Goal: Task Accomplishment & Management: Complete application form

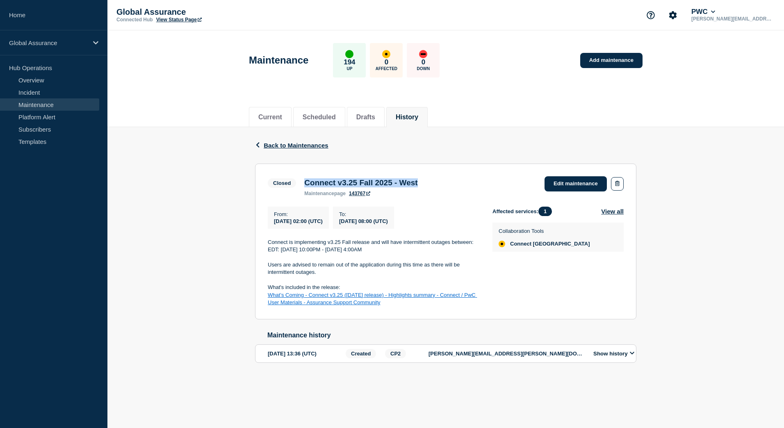
drag, startPoint x: 436, startPoint y: 184, endPoint x: 304, endPoint y: 183, distance: 131.1
click at [304, 183] on div "Connect v3.25 Fall 2025 - West maintenance page 143767" at bounding box center [360, 187] width 121 height 18
copy h3 "Connect v3.25 Fall 2025 - West"
drag, startPoint x: 440, startPoint y: 306, endPoint x: 268, endPoint y: 247, distance: 181.3
click at [268, 247] on div "Connect is implementing v3.25 Fall release and will have intermittent outages b…" at bounding box center [373, 273] width 211 height 68
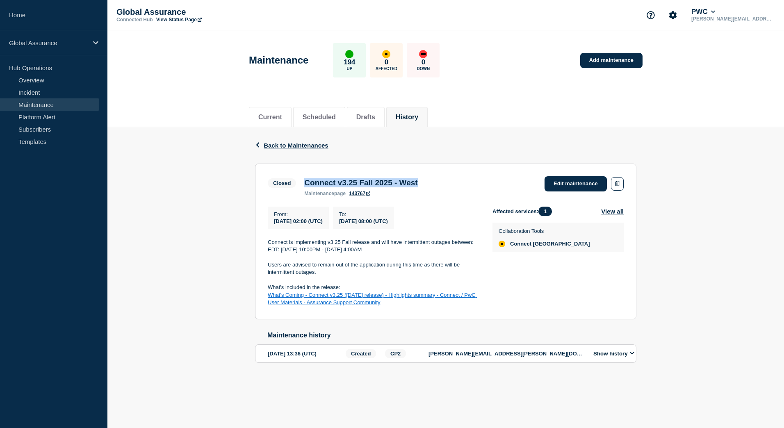
copy div "Connect is implementing v3.25 Fall release and will have intermittent outages b…"
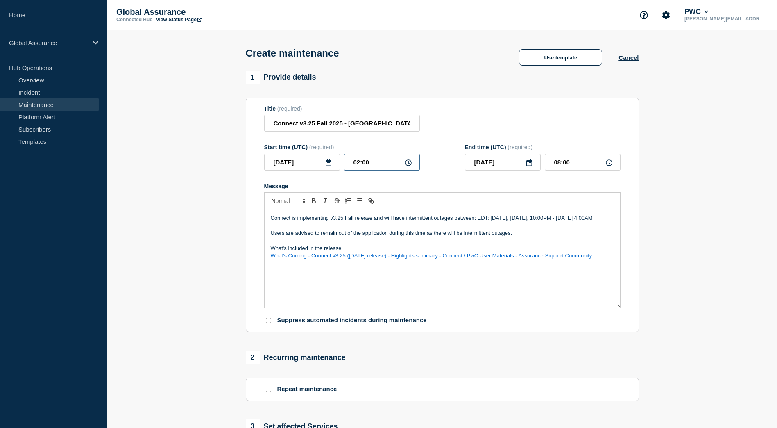
drag, startPoint x: 360, startPoint y: 165, endPoint x: 353, endPoint y: 165, distance: 7.0
click at [353, 165] on input "02:00" at bounding box center [382, 162] width 76 height 17
type input "14:00"
type input "20:00"
click at [440, 142] on form "Title (required) Connect v3.25 Fall 2025 - [GEOGRAPHIC_DATA] Start time (UTC) (…" at bounding box center [442, 214] width 357 height 219
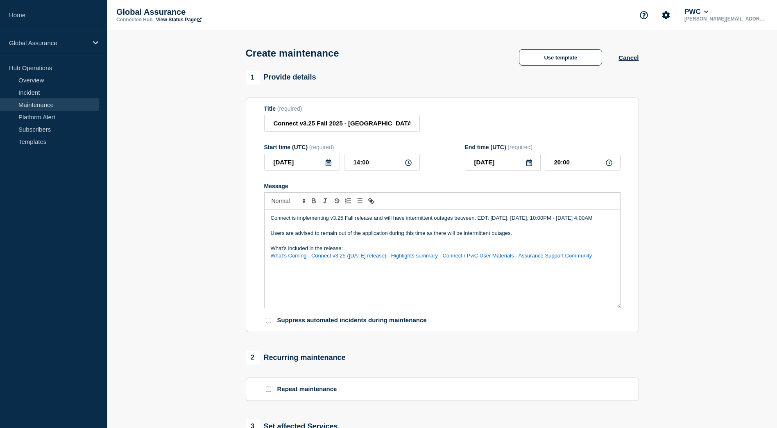
click at [563, 116] on div "Title (required) Connect v3.25 Fall 2025 - [GEOGRAPHIC_DATA]" at bounding box center [442, 118] width 357 height 27
click at [329, 164] on icon at bounding box center [328, 162] width 7 height 7
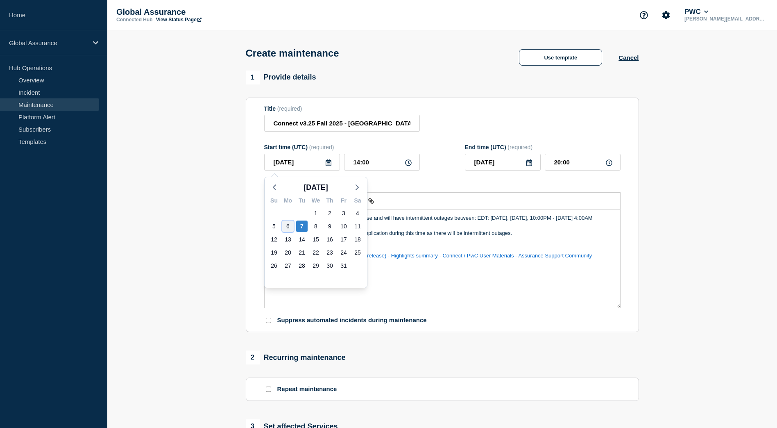
click at [289, 227] on div "6" at bounding box center [287, 225] width 11 height 11
type input "[DATE]"
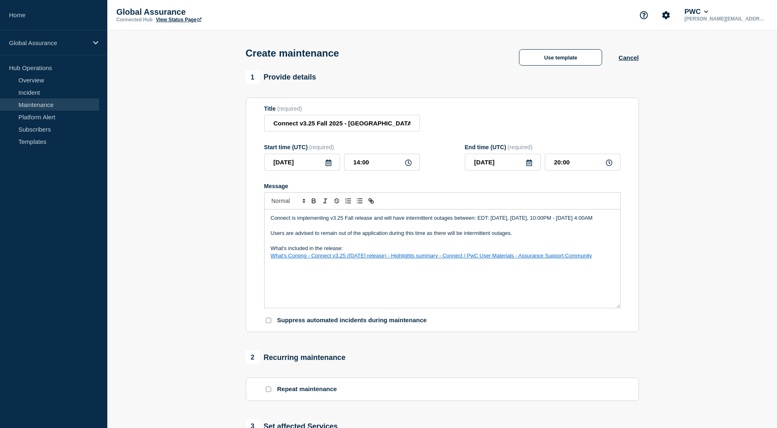
click at [479, 229] on p "Message" at bounding box center [442, 225] width 343 height 7
click at [477, 221] on p "Connect is implementing v3.25 Fall release and will have intermittent outages b…" at bounding box center [442, 217] width 343 height 7
click at [515, 221] on p "Connect is implementing v3.25 Fall release and will have intermittent outages b…" at bounding box center [442, 217] width 343 height 7
drag, startPoint x: 512, startPoint y: 219, endPoint x: 495, endPoint y: 220, distance: 16.4
click at [495, 220] on p "Connect is implementing v3.25 Fall release and will have intermittent outages b…" at bounding box center [442, 217] width 343 height 7
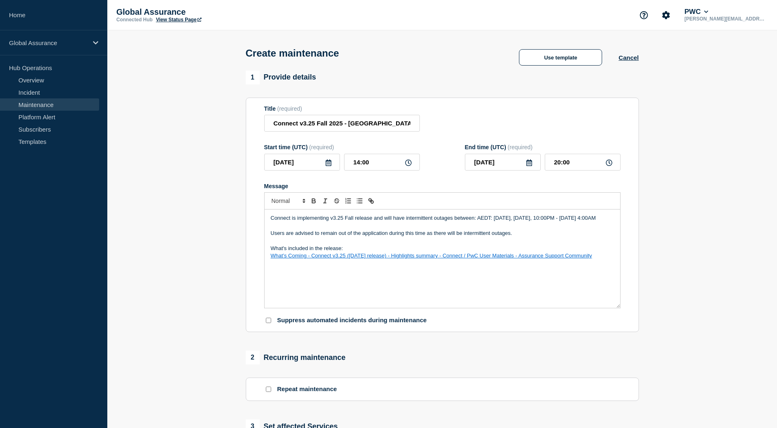
click at [538, 221] on p "Connect is implementing v3.25 Fall release and will have intermittent outages b…" at bounding box center [442, 217] width 343 height 7
click at [563, 220] on p "Connect is implementing v3.25 Fall release and will have intermittent outages b…" at bounding box center [442, 217] width 343 height 7
click at [570, 222] on p "Connect is implementing v3.25 Fall release and will have intermittent outages b…" at bounding box center [442, 217] width 343 height 7
click at [325, 222] on p "Connect is implementing v3.25 Fall release and will have intermittent outages b…" at bounding box center [442, 217] width 343 height 7
click at [318, 222] on p "Connect is implementing v3.25 Fall release and will have intermittent outages b…" at bounding box center [442, 217] width 343 height 7
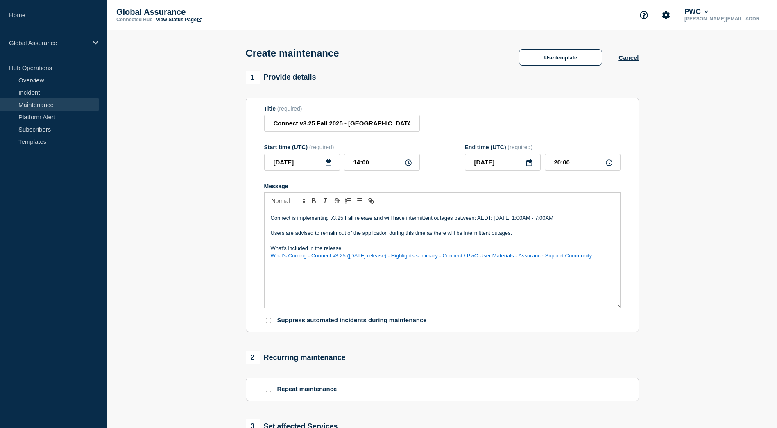
click at [609, 220] on p "Connect is implementing v3.25 Fall release and will have intermittent outages b…" at bounding box center [442, 217] width 343 height 7
click at [605, 220] on p "Connect is implementing v3.25 Fall release and will have intermittent outages b…" at bounding box center [442, 217] width 343 height 7
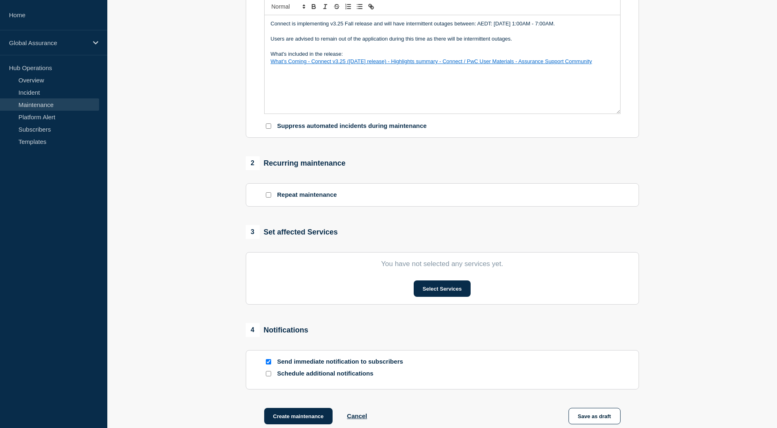
scroll to position [205, 0]
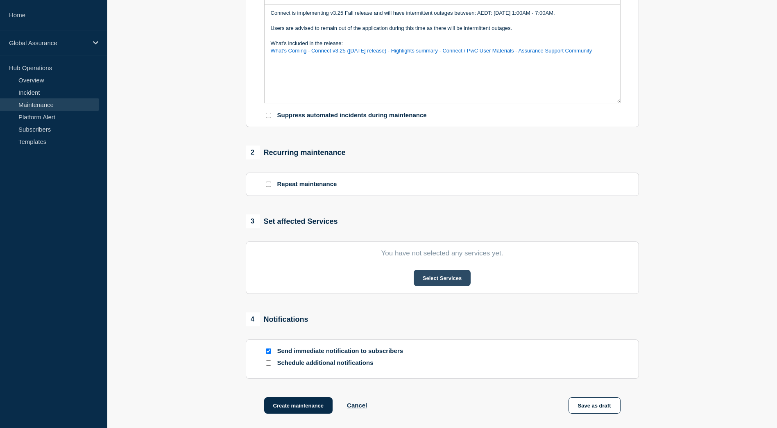
click at [432, 280] on button "Select Services" at bounding box center [442, 278] width 57 height 16
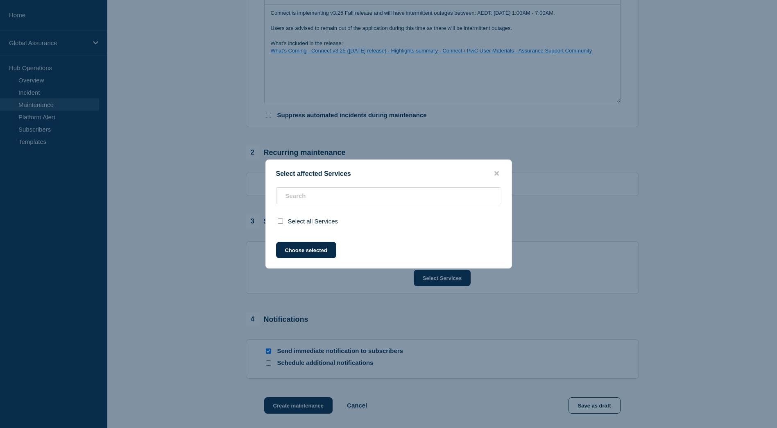
scroll to position [223, 0]
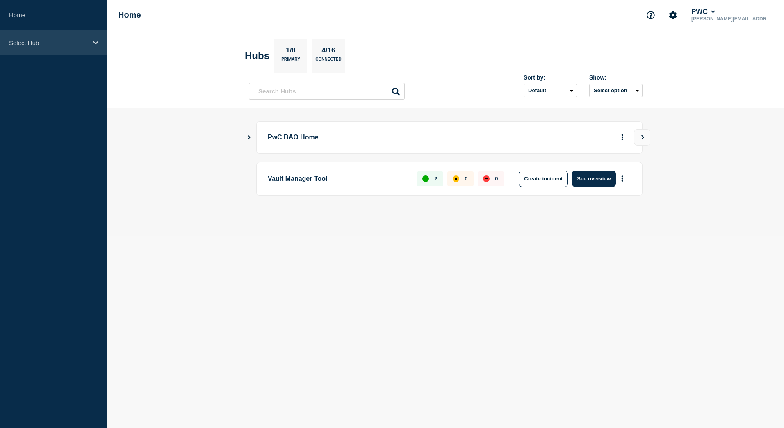
click at [54, 41] on p "Select Hub" at bounding box center [48, 42] width 79 height 7
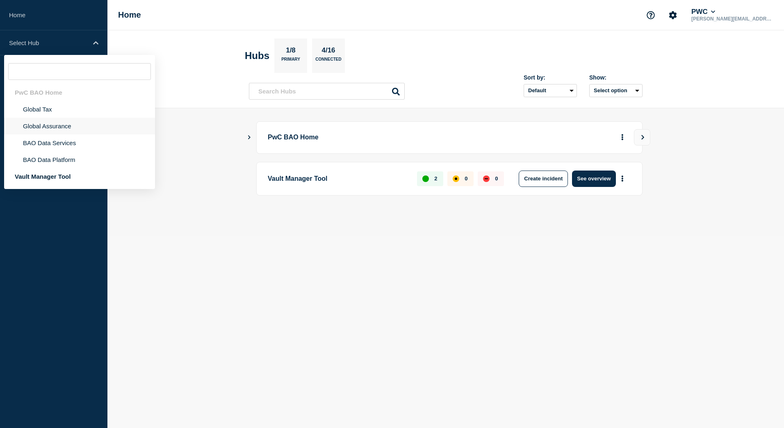
click at [52, 125] on li "Global Assurance" at bounding box center [79, 126] width 151 height 17
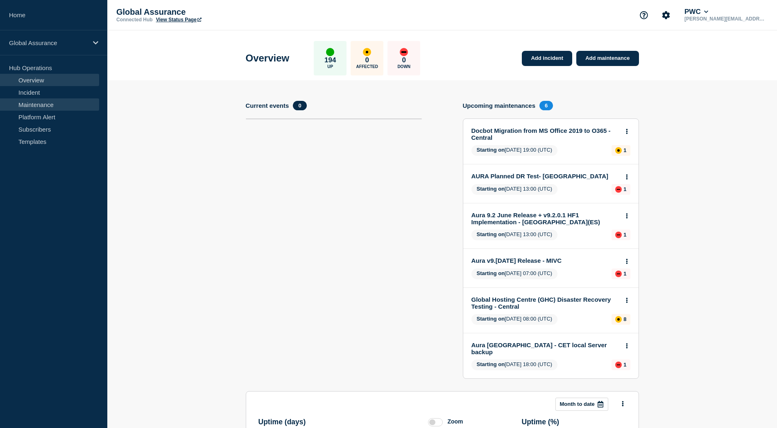
click at [36, 100] on link "Maintenance" at bounding box center [49, 104] width 99 height 12
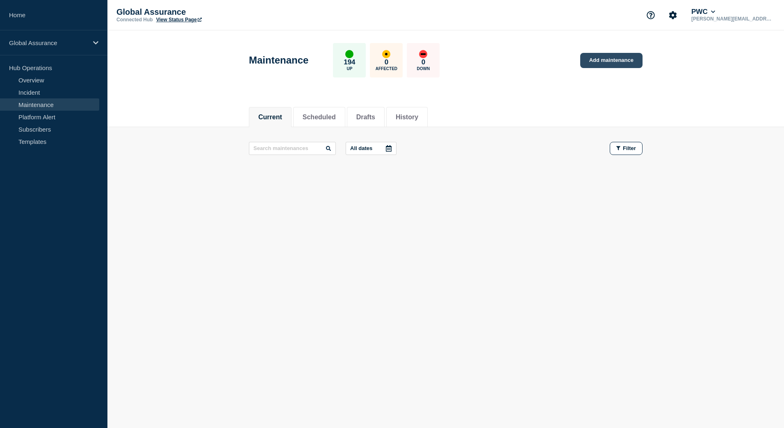
click at [598, 57] on link "Add maintenance" at bounding box center [611, 60] width 62 height 15
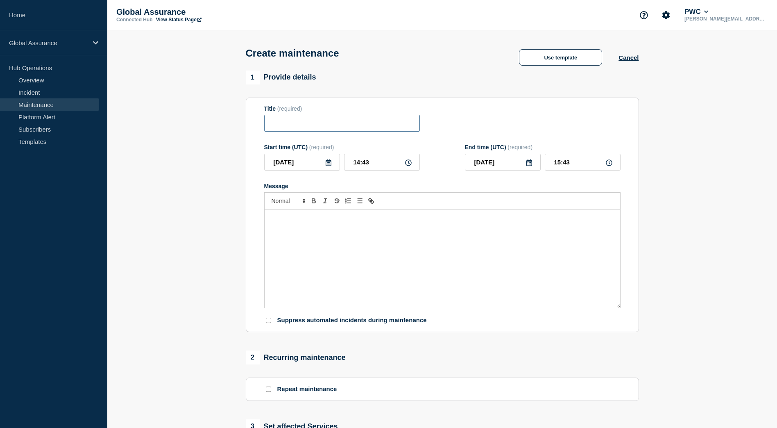
click at [286, 124] on input "Title" at bounding box center [342, 123] width 156 height 17
paste input "Connect v3.25 Fall 2025 - West"
drag, startPoint x: 350, startPoint y: 125, endPoint x: 374, endPoint y: 128, distance: 23.9
click at [374, 128] on input "Connect v3.25 Fall 2025 - West" at bounding box center [342, 123] width 156 height 17
type input "Connect v3.25 Fall 2025 - Australia"
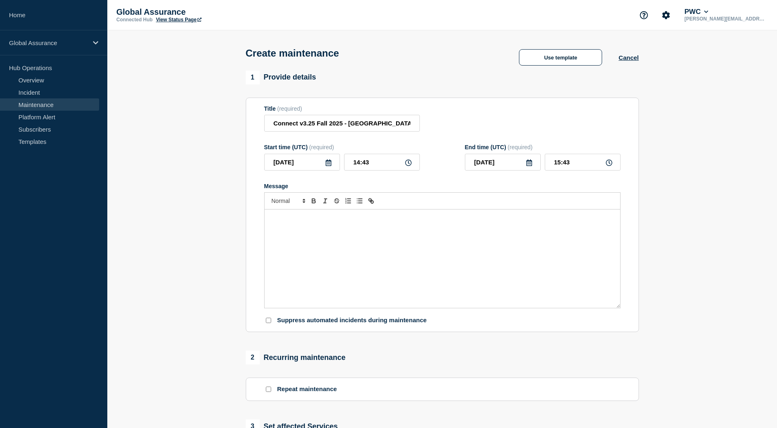
click at [438, 275] on div "Message" at bounding box center [443, 258] width 356 height 98
click at [327, 165] on icon at bounding box center [328, 162] width 7 height 7
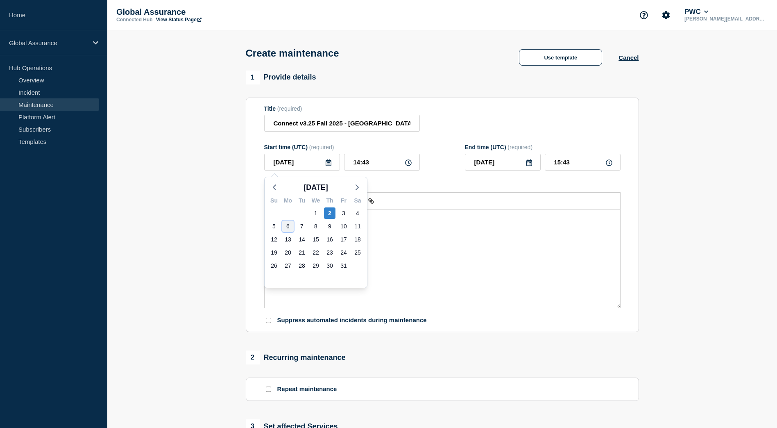
click at [291, 227] on div "6" at bounding box center [287, 225] width 11 height 11
type input "[DATE]"
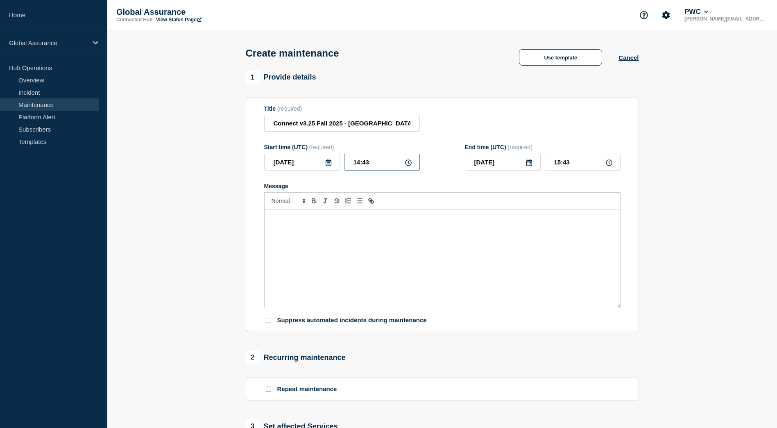
click at [372, 168] on input "14:43" at bounding box center [382, 162] width 76 height 17
type input "14:00"
click at [434, 140] on form "Title (required) Connect v3.25 Fall 2025 - Australia Start time (UTC) (required…" at bounding box center [442, 214] width 357 height 219
click at [559, 165] on input "15:00" at bounding box center [583, 162] width 76 height 17
drag, startPoint x: 561, startPoint y: 164, endPoint x: 553, endPoint y: 164, distance: 7.4
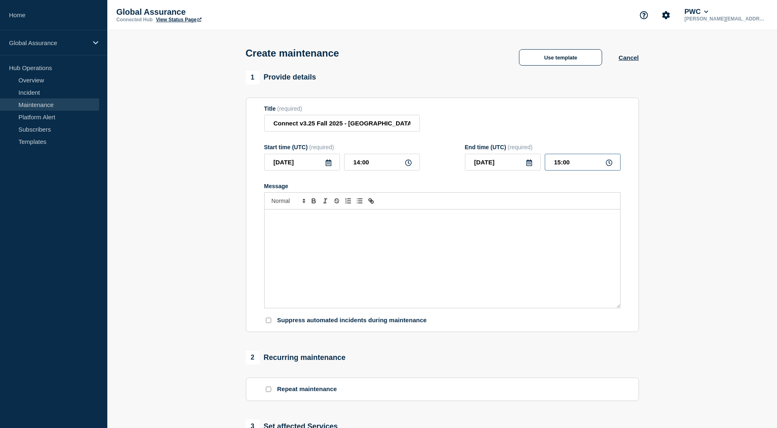
click at [553, 164] on input "15:00" at bounding box center [583, 162] width 76 height 17
type input "20:00"
click at [562, 180] on form "Title (required) Connect v3.25 Fall 2025 - Australia Start time (UTC) (required…" at bounding box center [442, 214] width 357 height 219
click at [323, 249] on div "Message" at bounding box center [443, 258] width 356 height 98
click at [349, 249] on div "Message" at bounding box center [443, 258] width 356 height 98
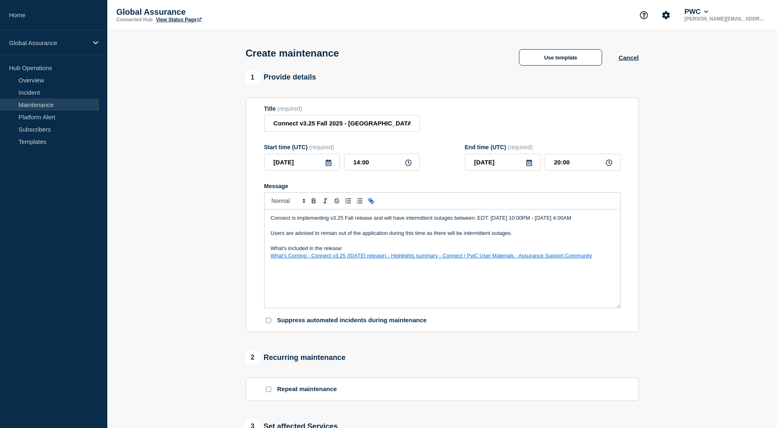
click at [477, 222] on p "Connect is implementing v3.25 Fall release and will have intermittent outages b…" at bounding box center [442, 217] width 343 height 7
click at [478, 222] on p "Connect is implementing v3.25 Fall release and will have intermittent outages b…" at bounding box center [442, 217] width 343 height 7
click at [475, 222] on p "Connect is implementing v3.25 Fall release and will have intermittent outages b…" at bounding box center [442, 217] width 343 height 7
click at [514, 220] on p "Connect is implementing v3.25 Fall release and will have intermittent outages b…" at bounding box center [442, 217] width 343 height 7
click at [515, 220] on p "Connect is implementing v3.25 Fall release and will have intermittent outages b…" at bounding box center [442, 217] width 343 height 7
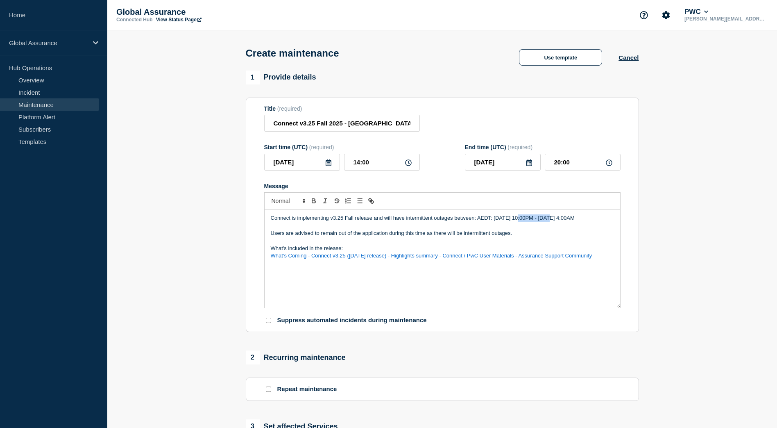
drag, startPoint x: 550, startPoint y: 220, endPoint x: 518, endPoint y: 222, distance: 32.4
click at [518, 222] on p "Connect is implementing v3.25 Fall release and will have intermittent outages b…" at bounding box center [442, 217] width 343 height 7
click at [562, 220] on p "Connect is implementing v3.25 Fall release and will have intermittent outages b…" at bounding box center [442, 217] width 343 height 7
click at [570, 220] on p "Connect is implementing v3.25 Fall release and will have intermittent outages b…" at bounding box center [442, 217] width 343 height 7
click at [596, 221] on p "Connect is implementing v3.25 Fall release and will have intermittent outages b…" at bounding box center [442, 217] width 343 height 7
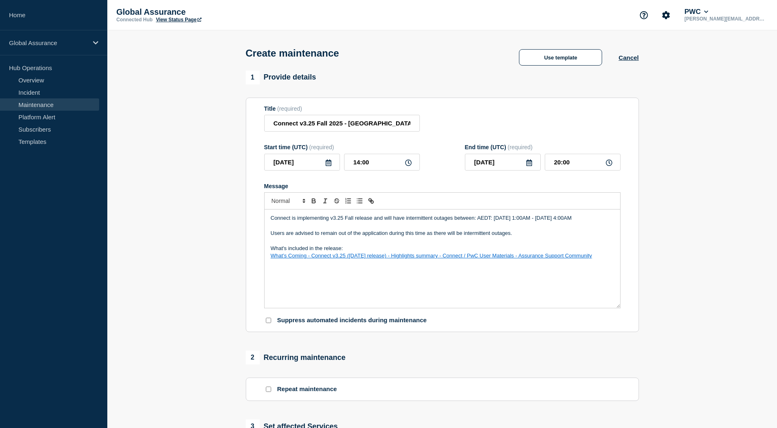
click at [323, 222] on p "Connect is implementing v3.25 Fall release and will have intermittent outages b…" at bounding box center [442, 217] width 343 height 7
click at [324, 222] on p "Connect is implementing v3.25 Fall release and will have intermittent outages b…" at bounding box center [442, 217] width 343 height 7
click at [343, 222] on p "Connect is implementing v3.25 Fall release and will have intermittent outages b…" at bounding box center [442, 217] width 343 height 7
drag, startPoint x: 320, startPoint y: 228, endPoint x: 270, endPoint y: 231, distance: 50.1
click at [270, 231] on div "Connect is implementing v3.25 Fall release and will have intermittent outages b…" at bounding box center [443, 258] width 356 height 98
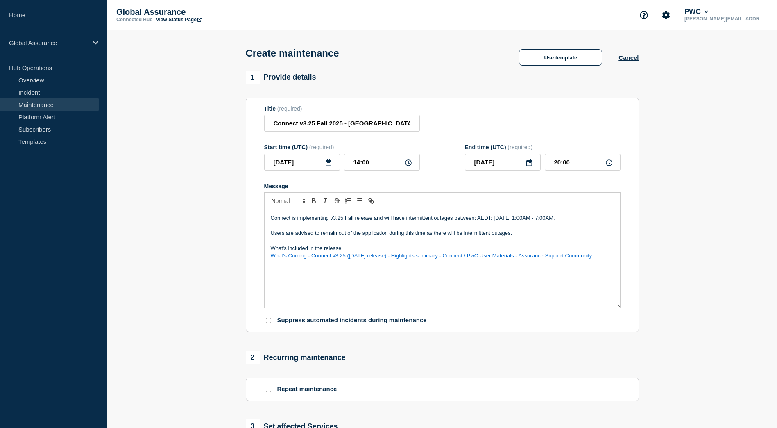
click at [612, 220] on p "Connect is implementing v3.25 Fall release and will have intermittent outages b…" at bounding box center [442, 217] width 343 height 7
click at [677, 221] on section "1 Provide details Title (required) Connect v3.25 Fall 2025 - Australia Start ti…" at bounding box center [442, 354] width 670 height 569
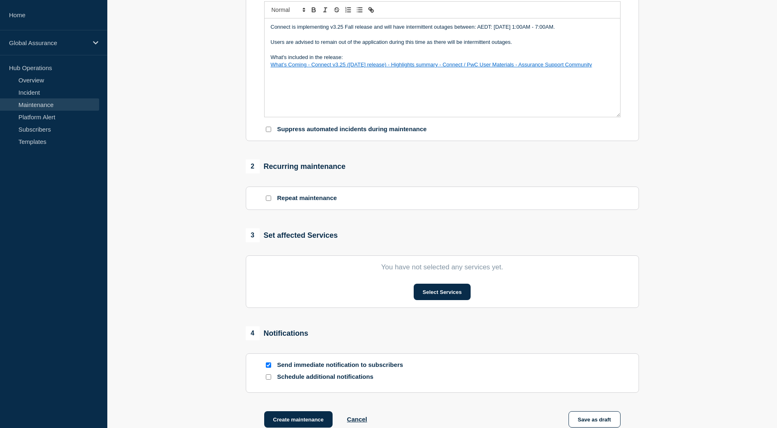
scroll to position [287, 0]
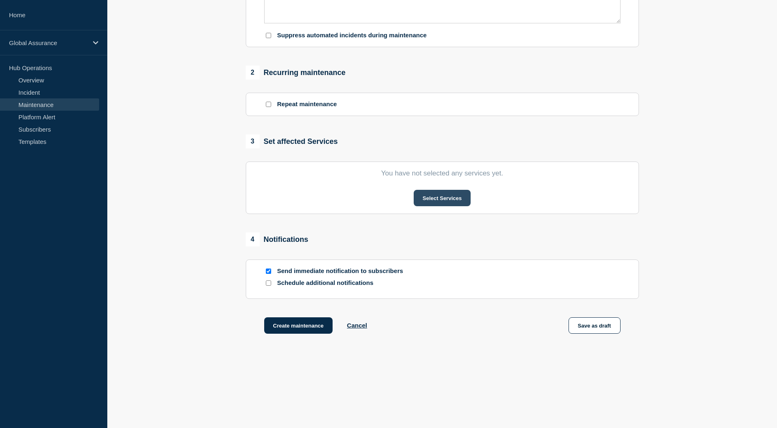
click at [435, 197] on button "Select Services" at bounding box center [442, 198] width 57 height 16
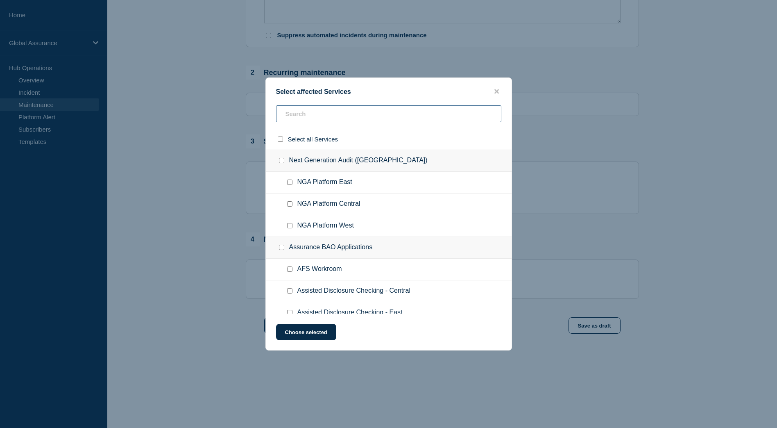
click at [303, 114] on input "text" at bounding box center [388, 113] width 225 height 17
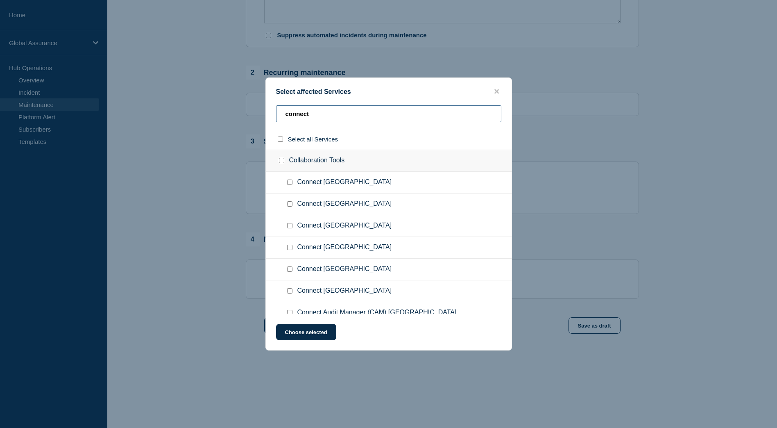
type input "connect"
click at [291, 206] on input "Connect Australia checkbox" at bounding box center [289, 203] width 5 height 5
checkbox input "true"
click at [314, 334] on button "Choose selected" at bounding box center [306, 332] width 60 height 16
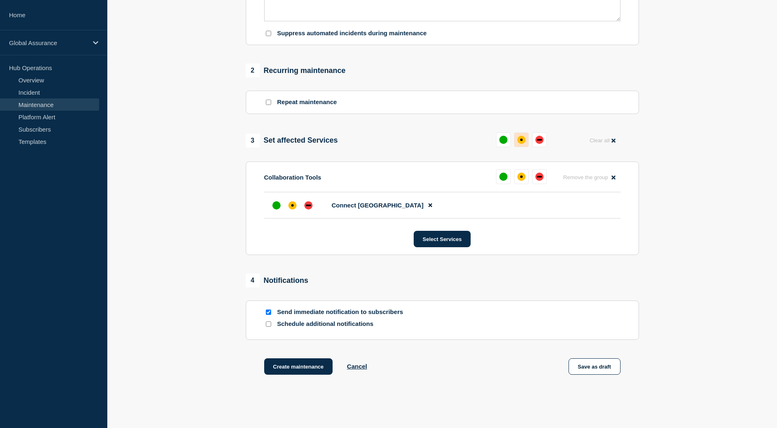
click at [527, 142] on button at bounding box center [521, 139] width 15 height 15
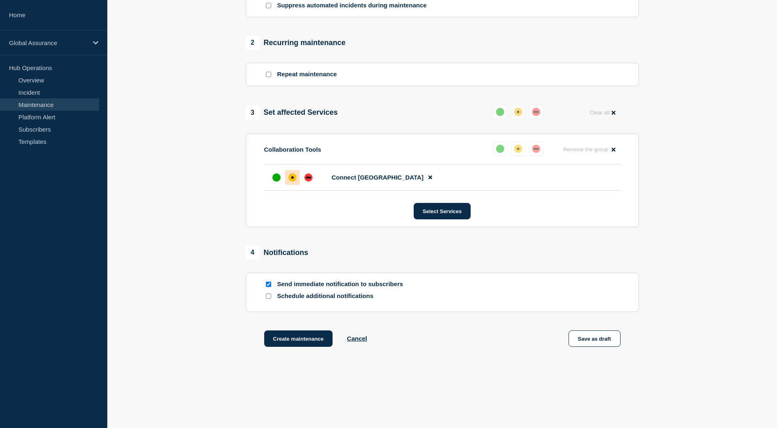
scroll to position [330, 0]
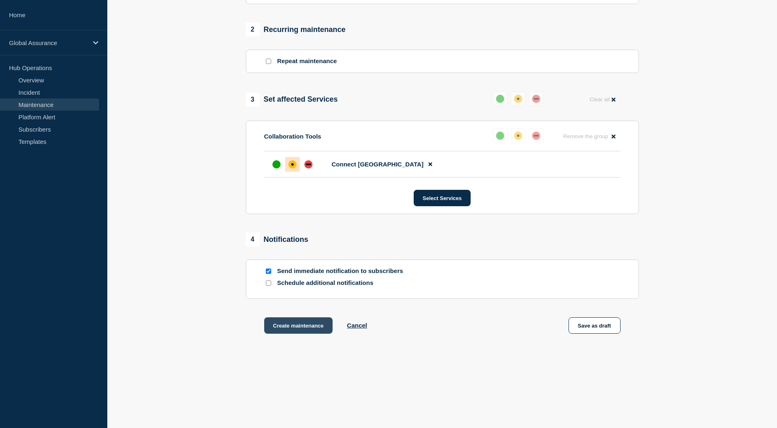
click at [313, 331] on button "Create maintenance" at bounding box center [298, 325] width 69 height 16
